Goal: Task Accomplishment & Management: Manage account settings

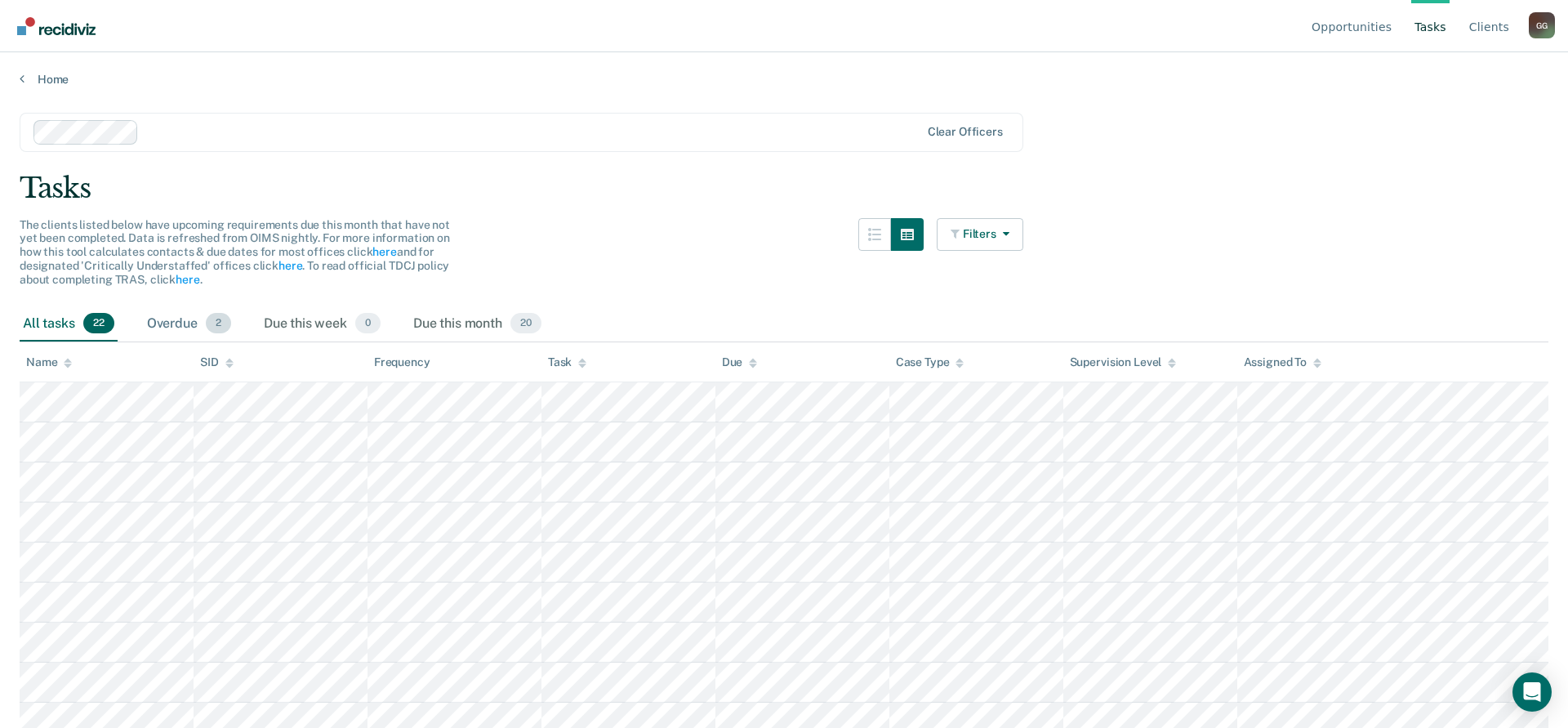
click at [172, 328] on div "Overdue 2" at bounding box center [189, 323] width 91 height 36
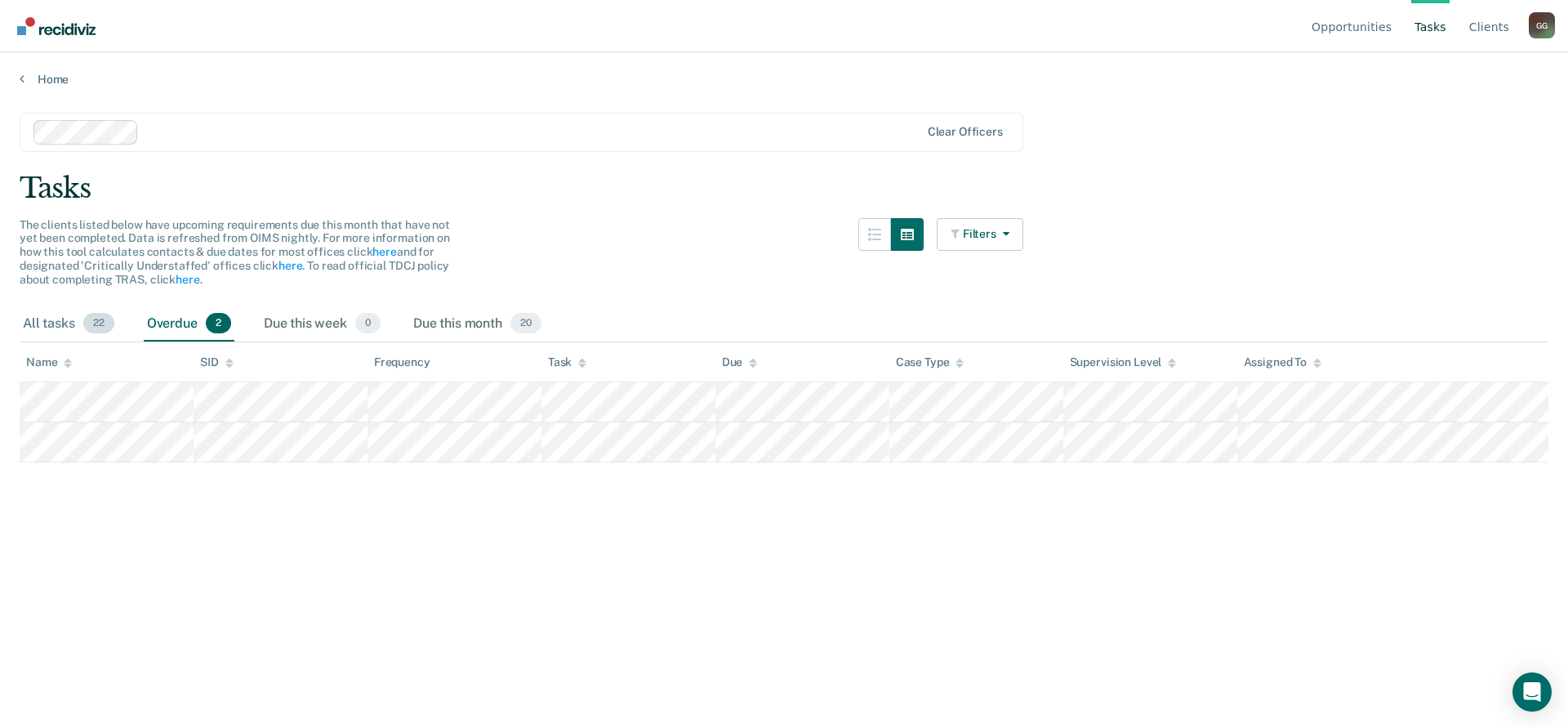
click at [36, 324] on div "All tasks 22" at bounding box center [69, 323] width 98 height 36
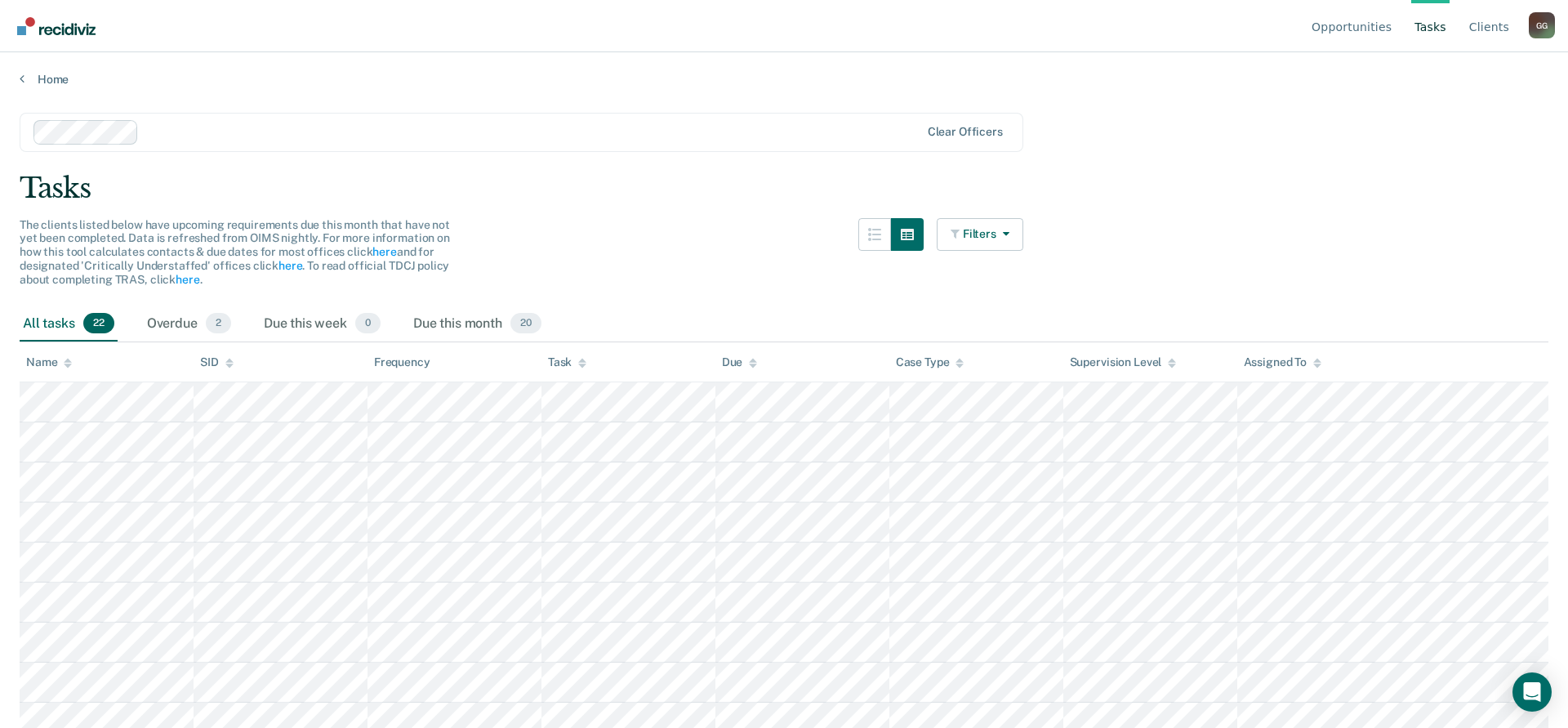
click at [1544, 30] on div "G G" at bounding box center [1542, 26] width 26 height 26
click at [1442, 84] on button "Profile" at bounding box center [1476, 76] width 158 height 26
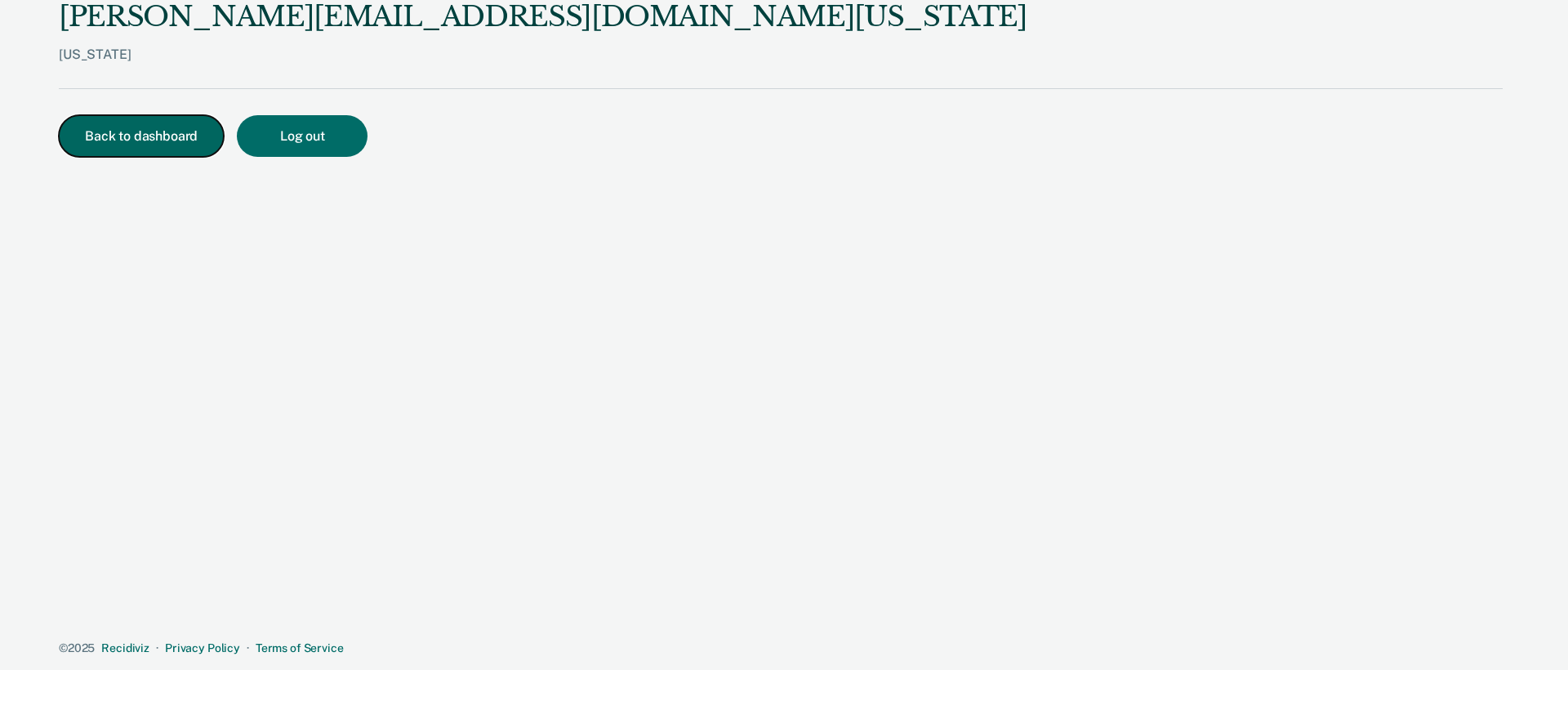
click at [144, 126] on button "Back to dashboard" at bounding box center [141, 136] width 165 height 41
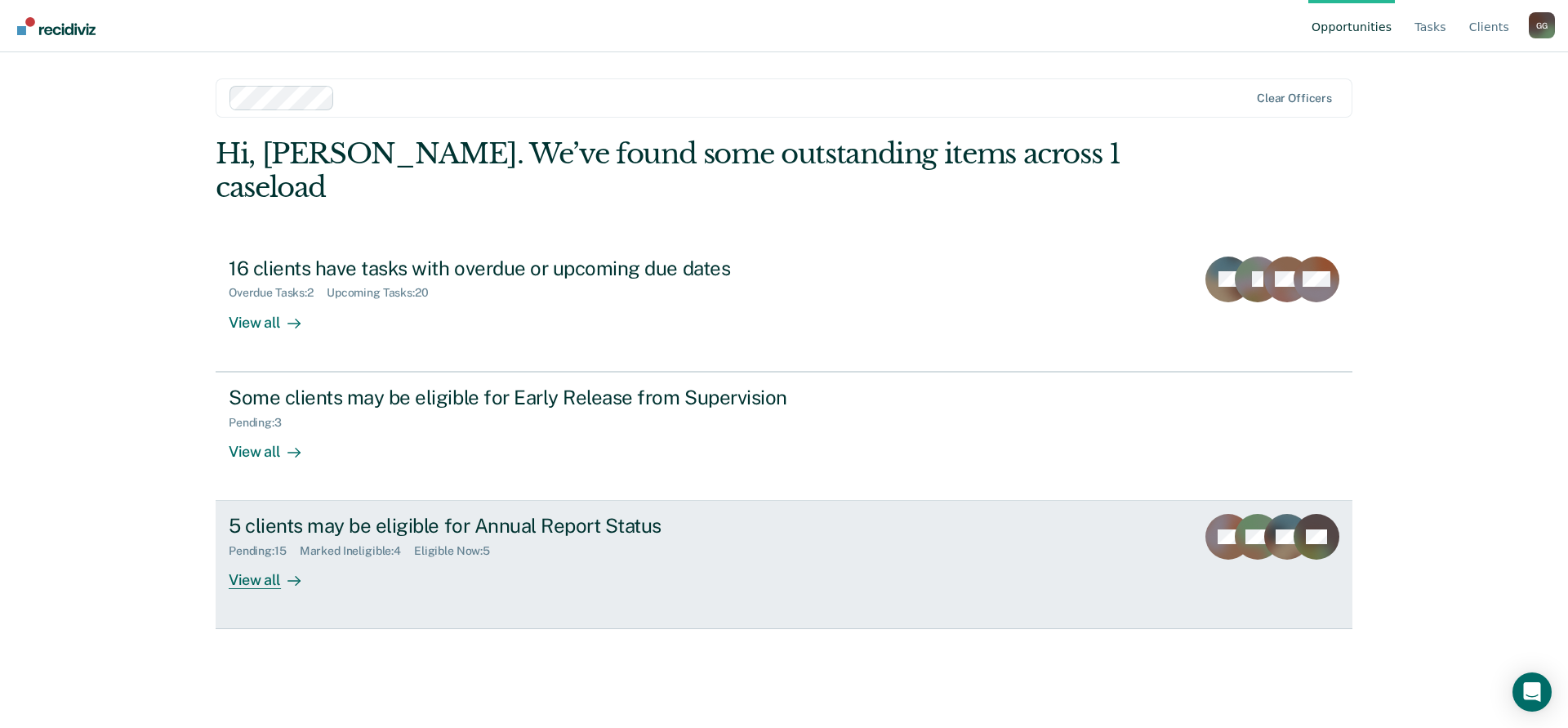
click at [279, 514] on div "5 clients may be eligible for Annual Report Status" at bounding box center [515, 525] width 573 height 24
